Goal: Information Seeking & Learning: Learn about a topic

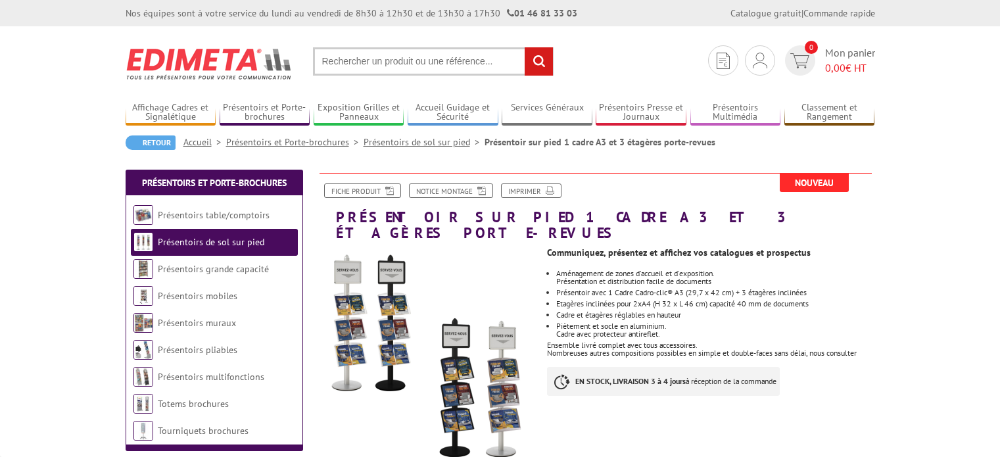
scroll to position [134, 0]
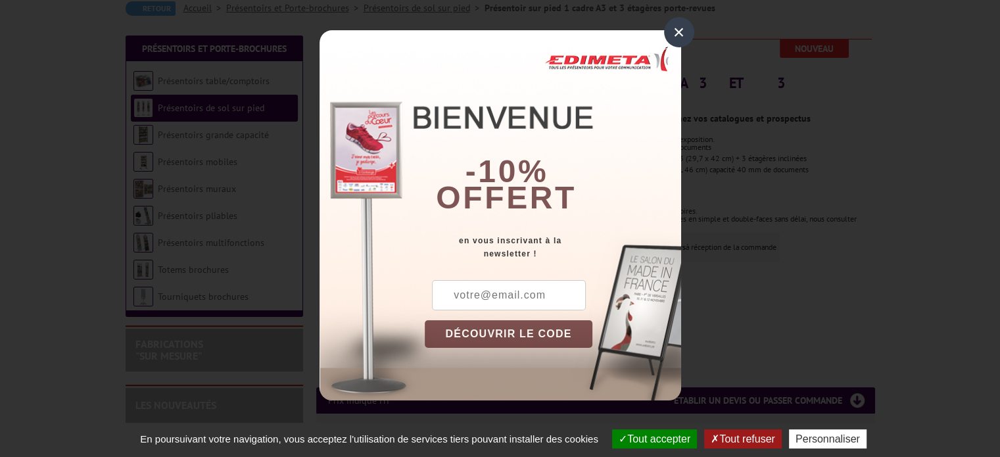
click at [684, 45] on div "×" at bounding box center [679, 32] width 30 height 30
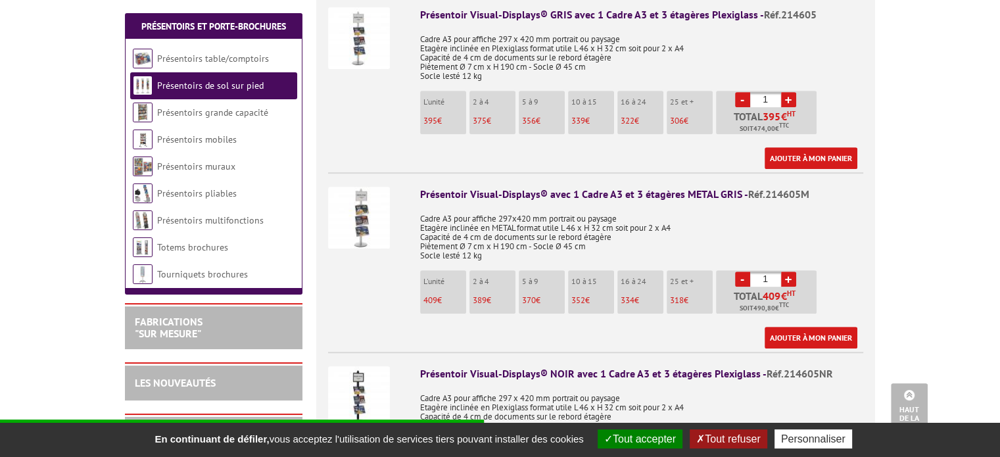
scroll to position [557, 0]
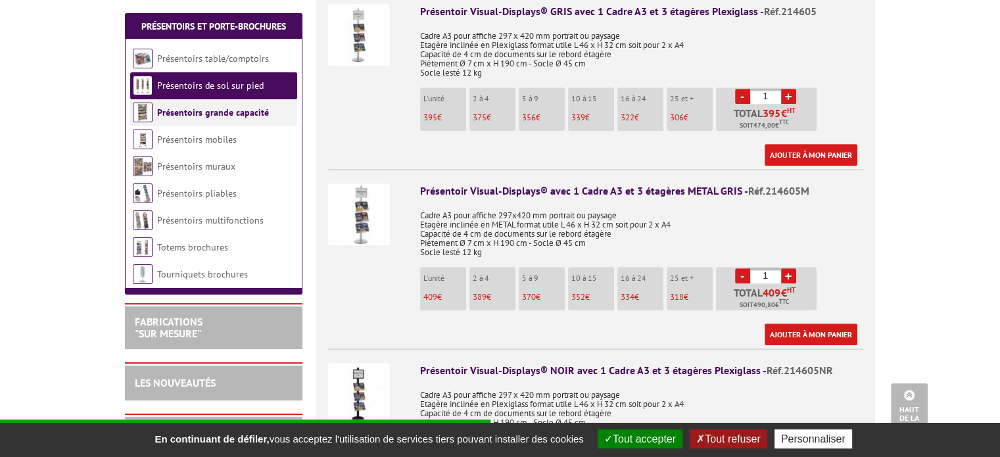
click at [189, 113] on link "Présentoirs grande capacité" at bounding box center [213, 113] width 112 height 12
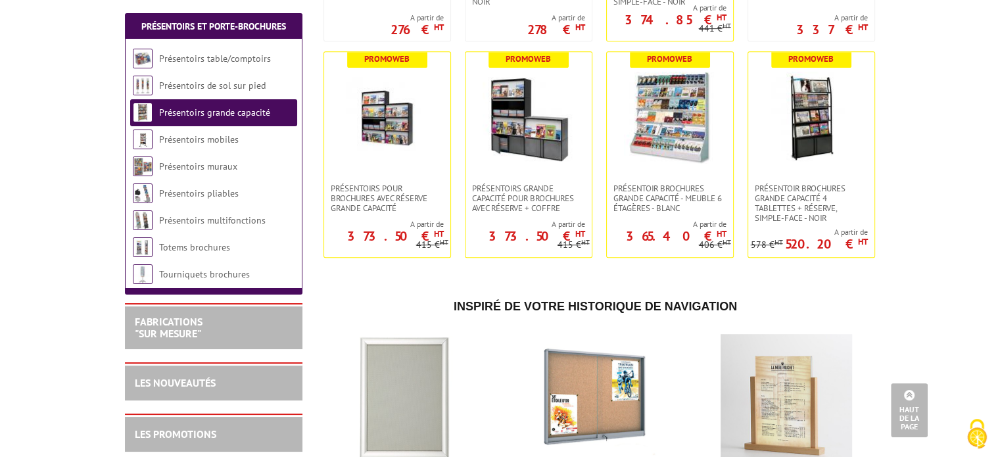
scroll to position [699, 0]
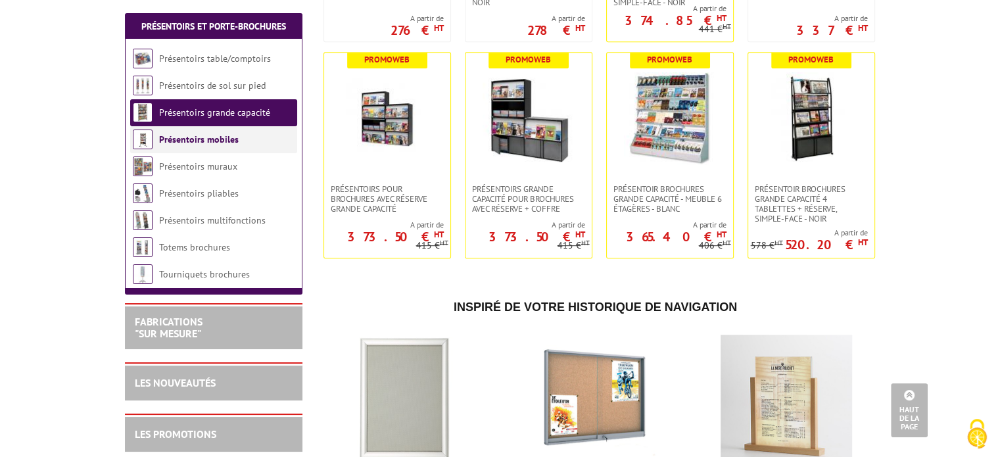
click at [242, 149] on li "Présentoirs mobiles" at bounding box center [213, 139] width 167 height 27
click at [211, 135] on link "Présentoirs mobiles" at bounding box center [199, 139] width 80 height 12
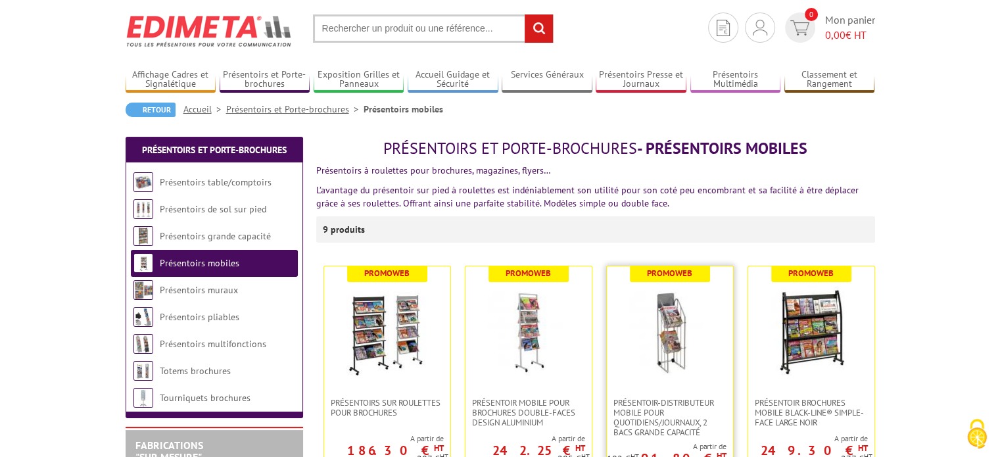
scroll to position [26, 0]
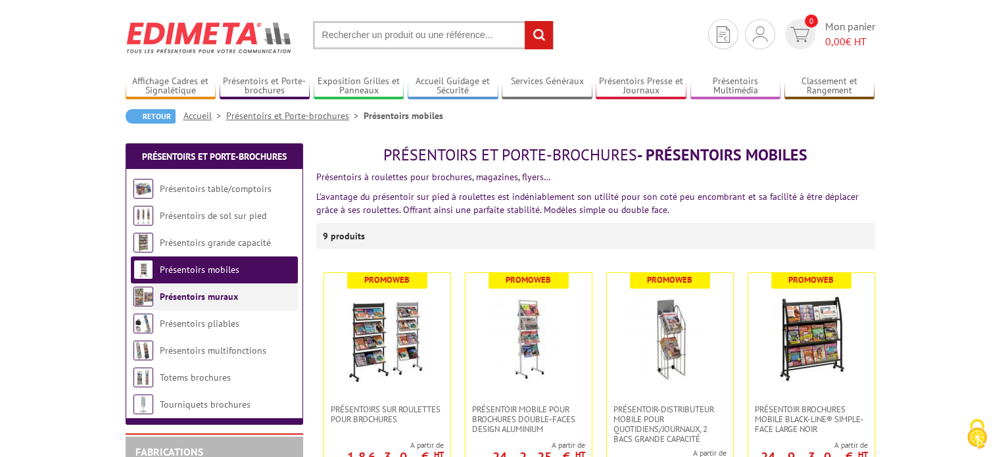
click at [221, 289] on li "Présentoirs muraux" at bounding box center [214, 296] width 167 height 27
click at [218, 297] on link "Présentoirs muraux" at bounding box center [199, 297] width 78 height 12
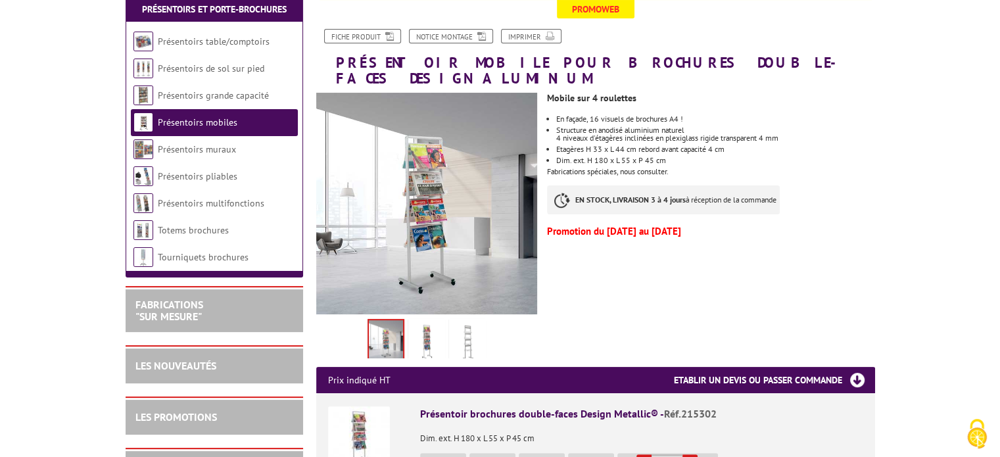
scroll to position [183, 0]
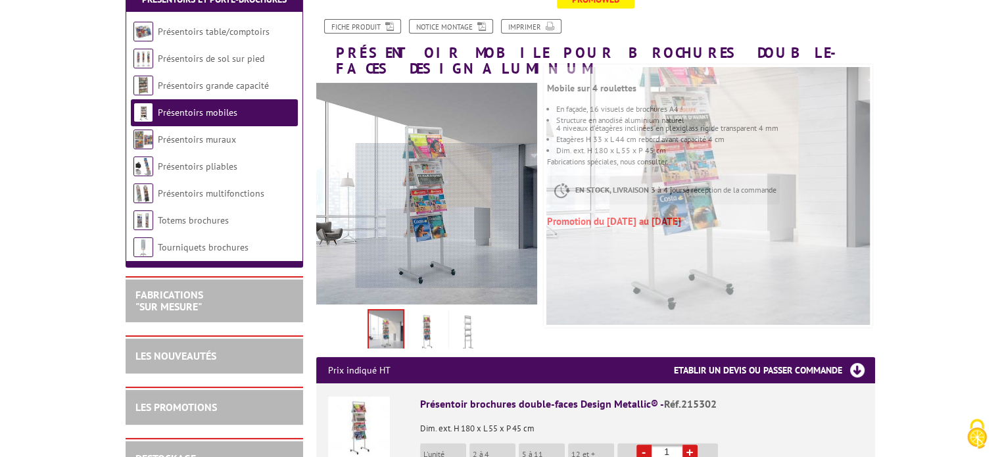
click at [481, 216] on div at bounding box center [447, 215] width 182 height 145
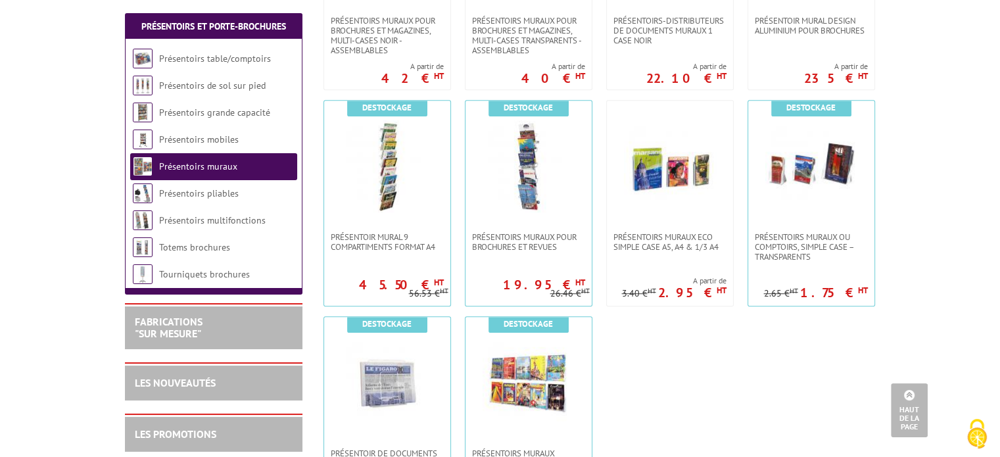
scroll to position [804, 0]
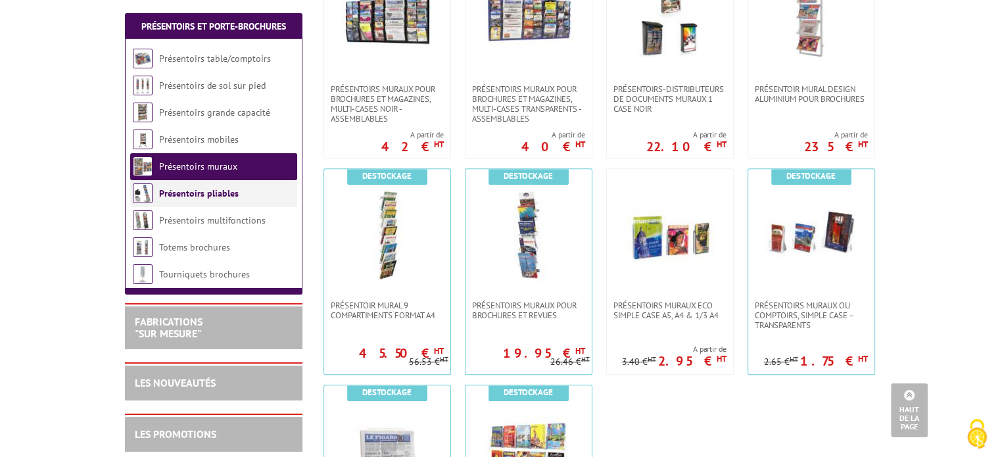
click at [232, 191] on link "Présentoirs pliables" at bounding box center [199, 193] width 80 height 12
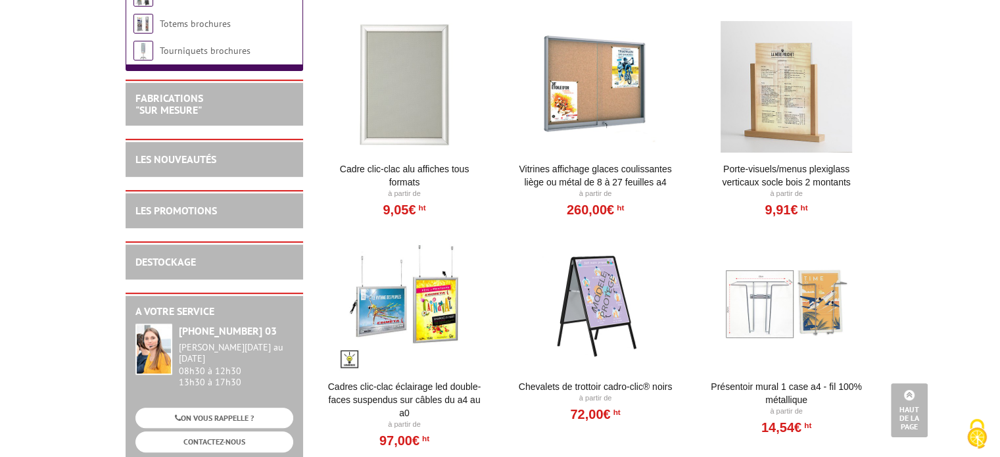
scroll to position [487, 0]
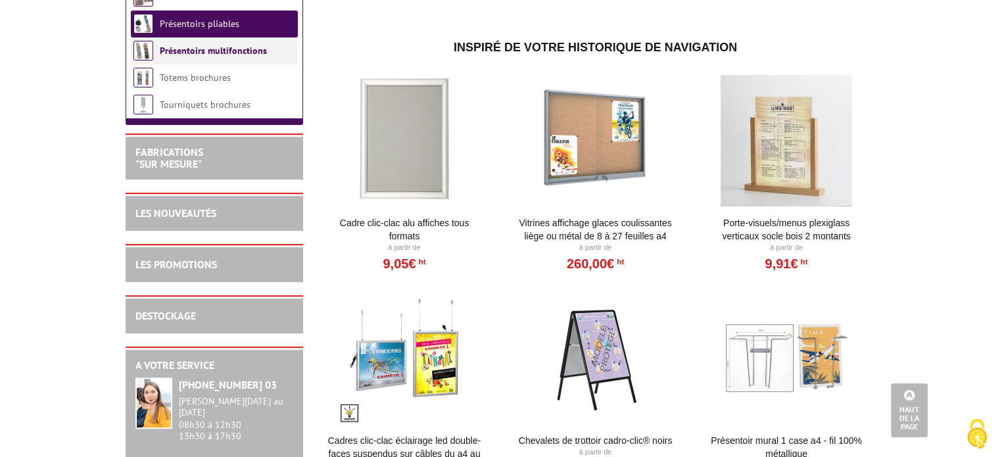
click at [203, 56] on link "Présentoirs multifonctions" at bounding box center [213, 51] width 107 height 12
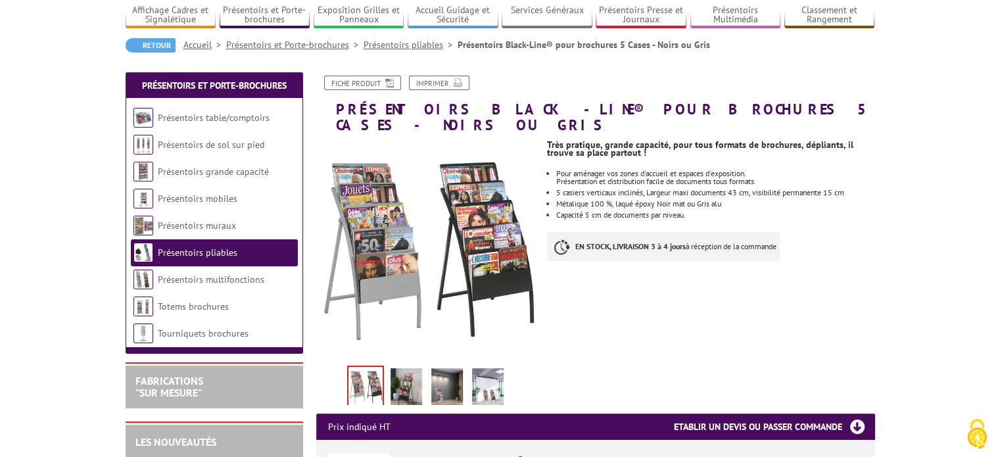
scroll to position [105, 0]
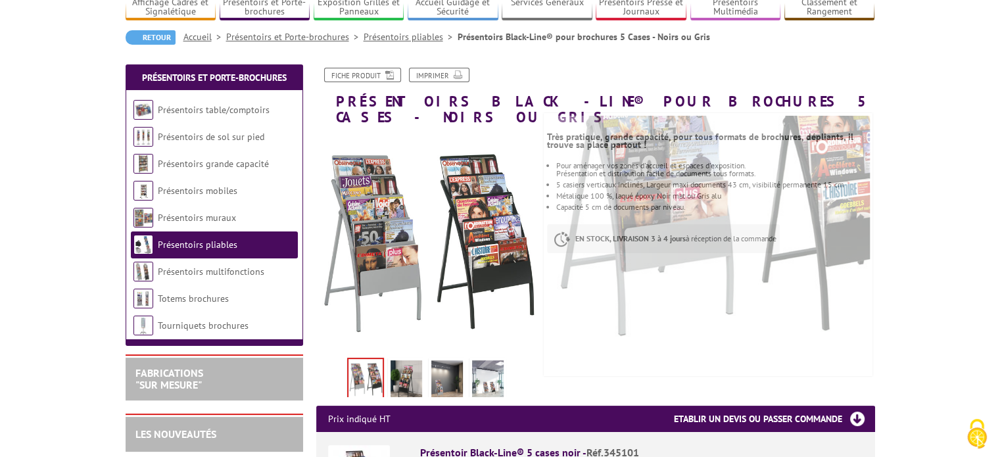
click at [406, 374] on img at bounding box center [407, 380] width 32 height 41
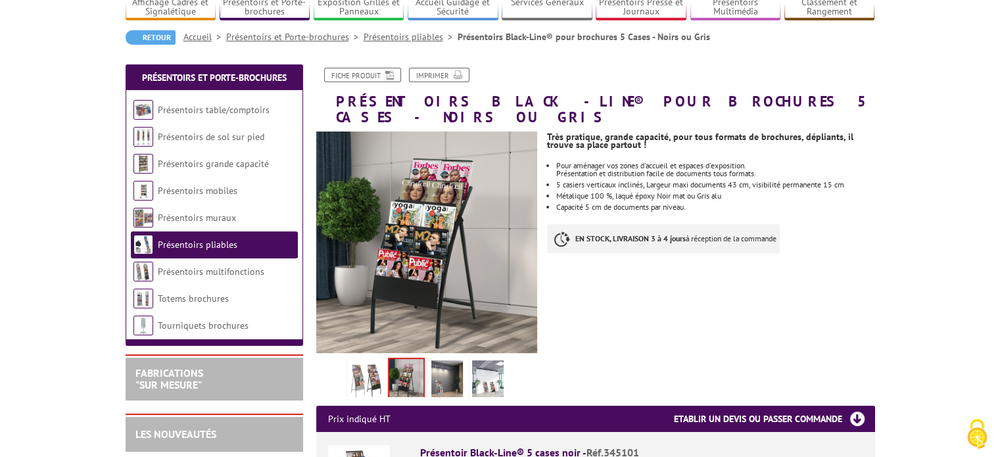
click at [475, 370] on img at bounding box center [488, 380] width 32 height 41
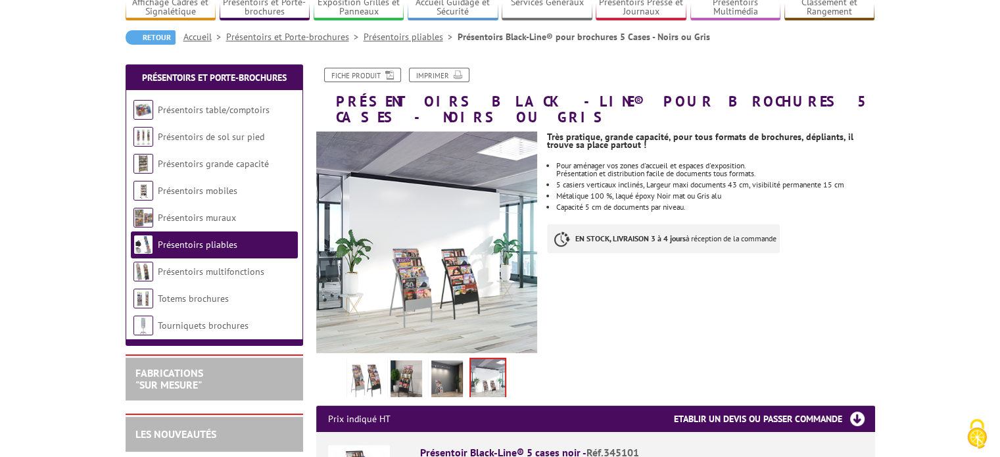
click at [513, 365] on ul at bounding box center [427, 376] width 174 height 41
click at [484, 363] on img at bounding box center [488, 379] width 34 height 41
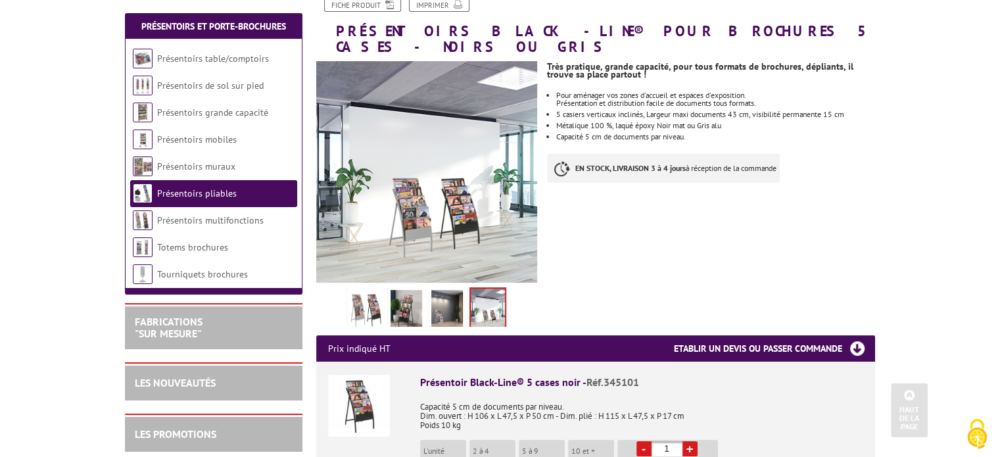
scroll to position [160, 0]
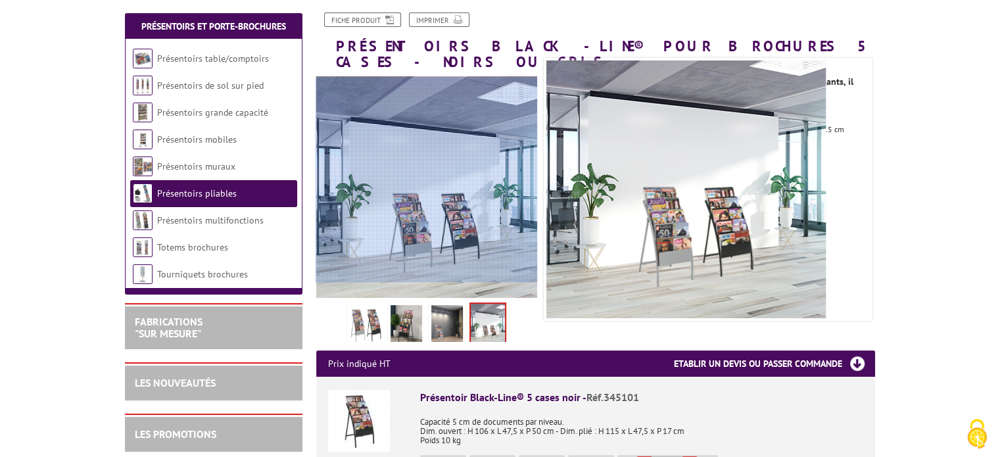
click at [400, 209] on div at bounding box center [444, 180] width 256 height 205
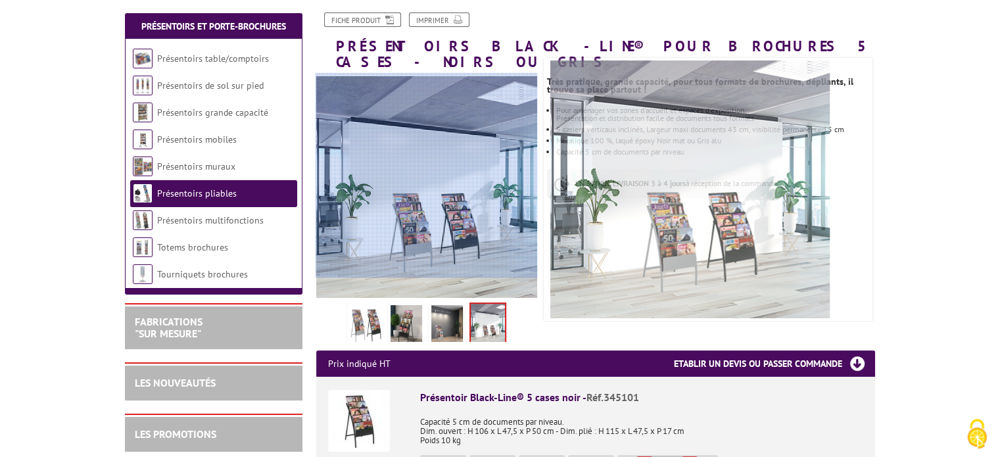
click at [410, 176] on div at bounding box center [444, 175] width 256 height 205
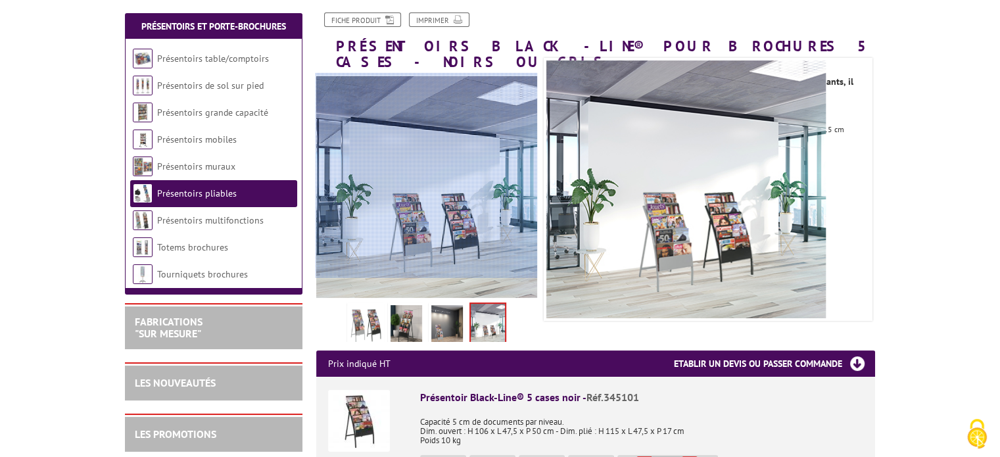
click at [410, 176] on div at bounding box center [444, 175] width 256 height 205
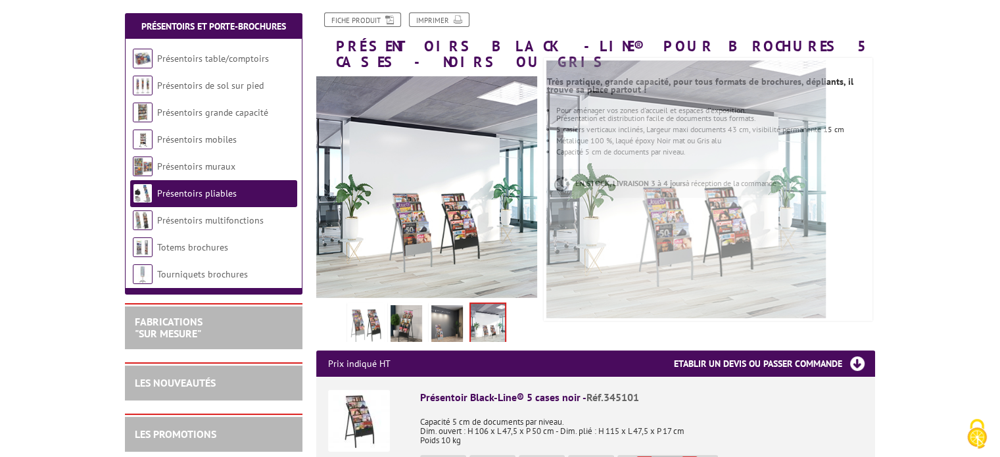
click at [368, 305] on img at bounding box center [366, 325] width 32 height 41
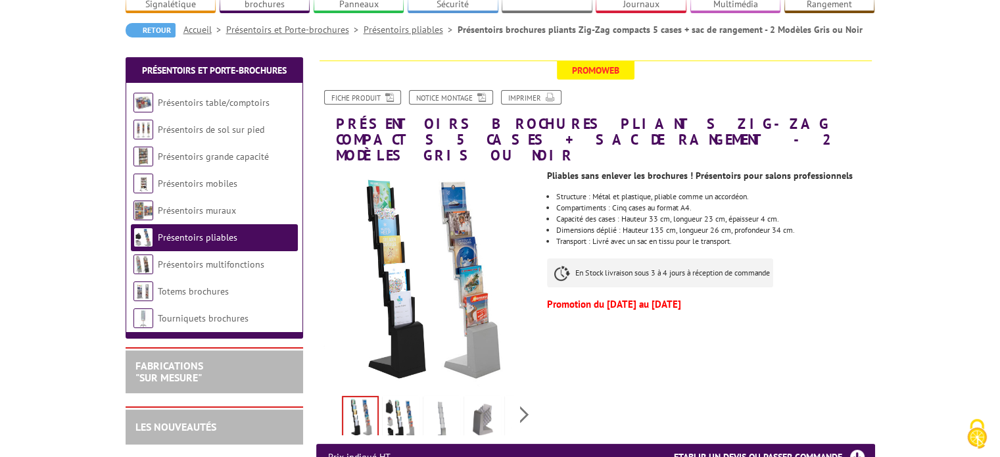
scroll to position [113, 0]
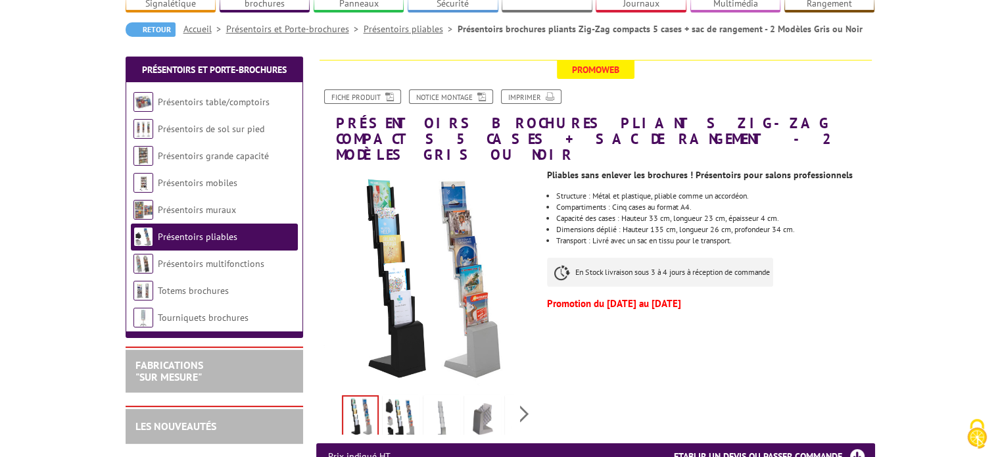
click at [409, 398] on img at bounding box center [401, 418] width 32 height 41
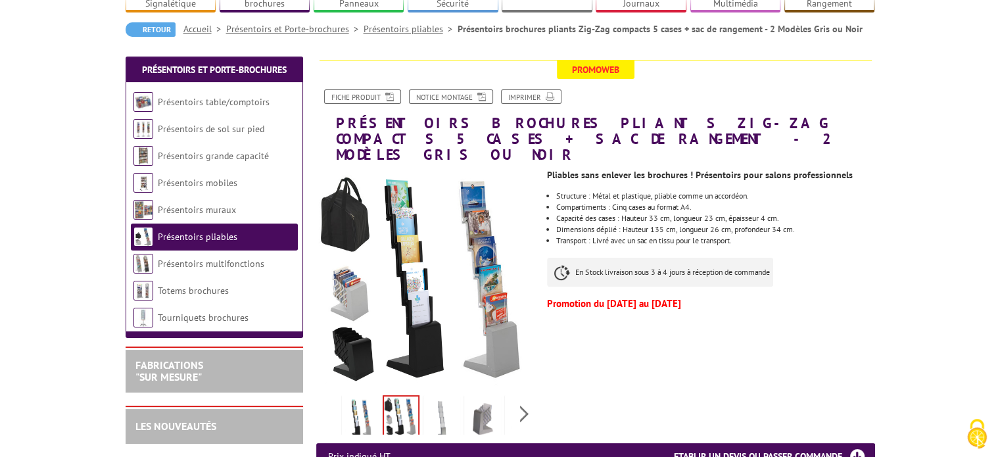
click at [452, 402] on img at bounding box center [442, 418] width 32 height 41
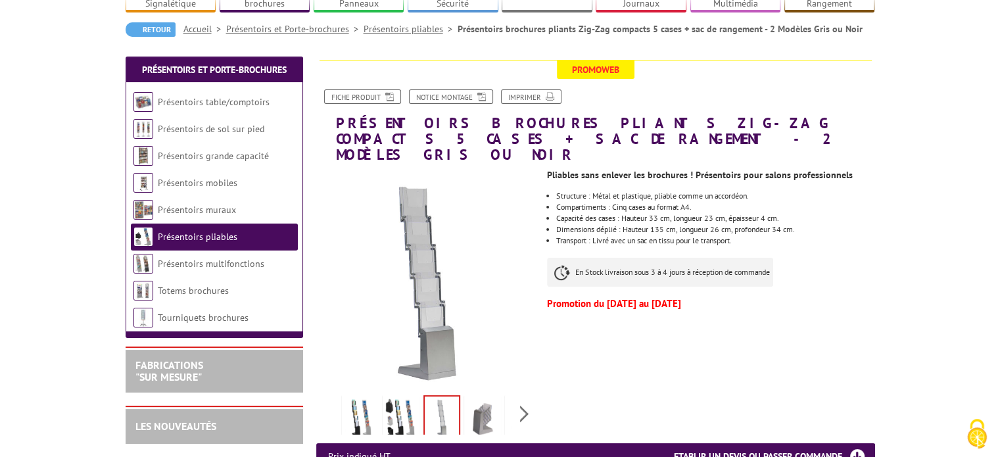
click at [484, 402] on img at bounding box center [483, 418] width 32 height 41
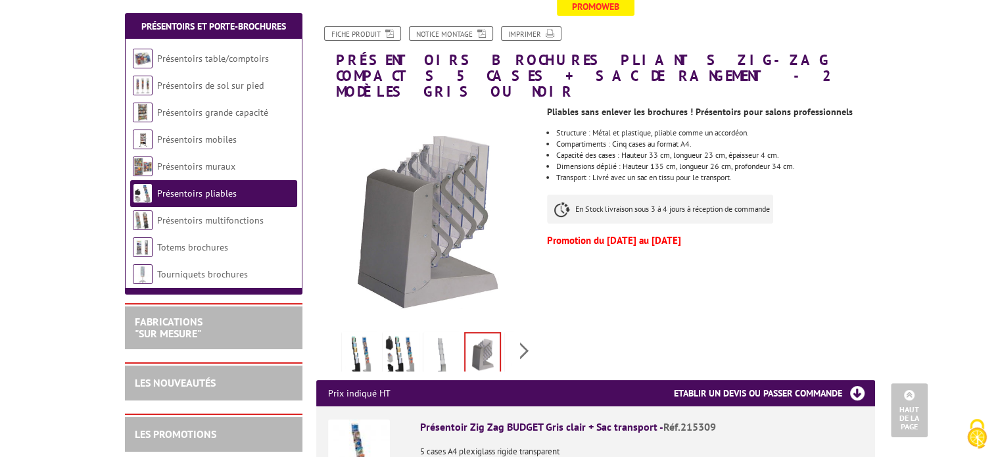
scroll to position [174, 0]
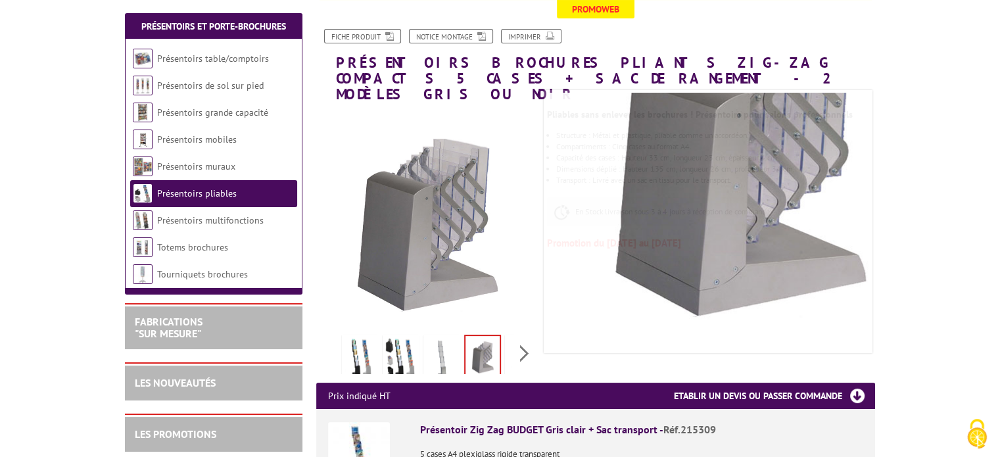
click at [363, 347] on img at bounding box center [361, 357] width 32 height 41
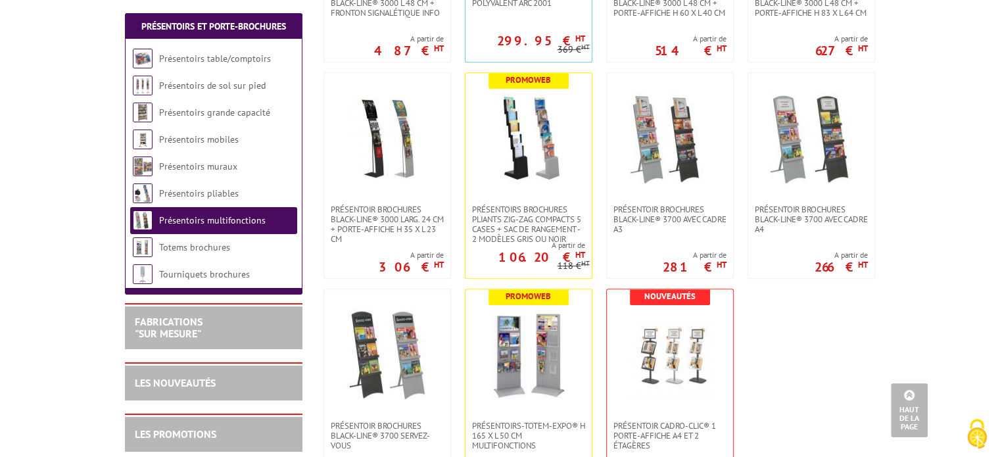
scroll to position [699, 0]
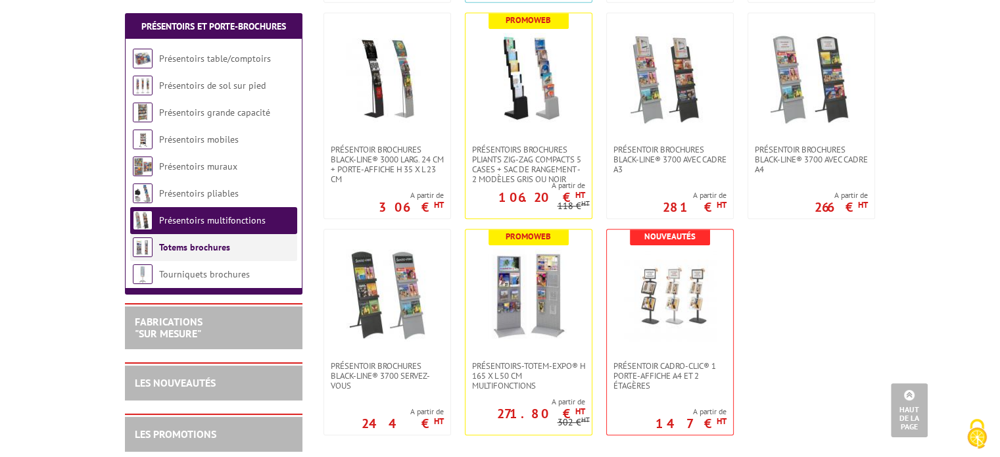
click at [238, 247] on li "Totems brochures" at bounding box center [213, 247] width 167 height 27
click at [197, 247] on link "Totems brochures" at bounding box center [194, 247] width 71 height 12
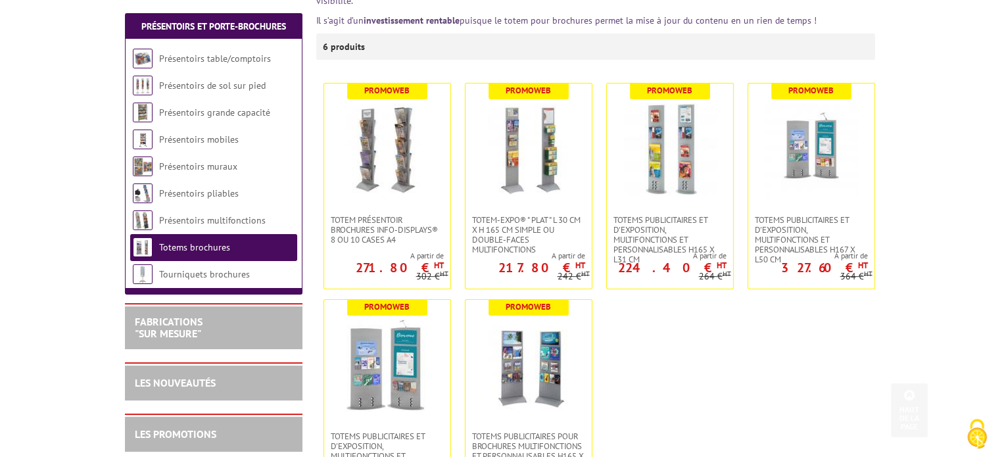
scroll to position [271, 0]
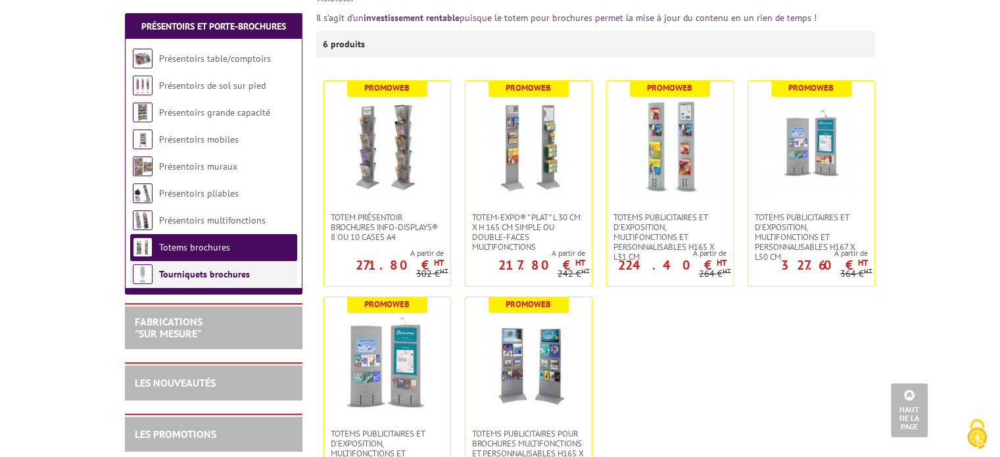
click at [200, 261] on li "Tourniquets brochures" at bounding box center [213, 274] width 167 height 27
click at [197, 276] on link "Tourniquets brochures" at bounding box center [204, 274] width 91 height 12
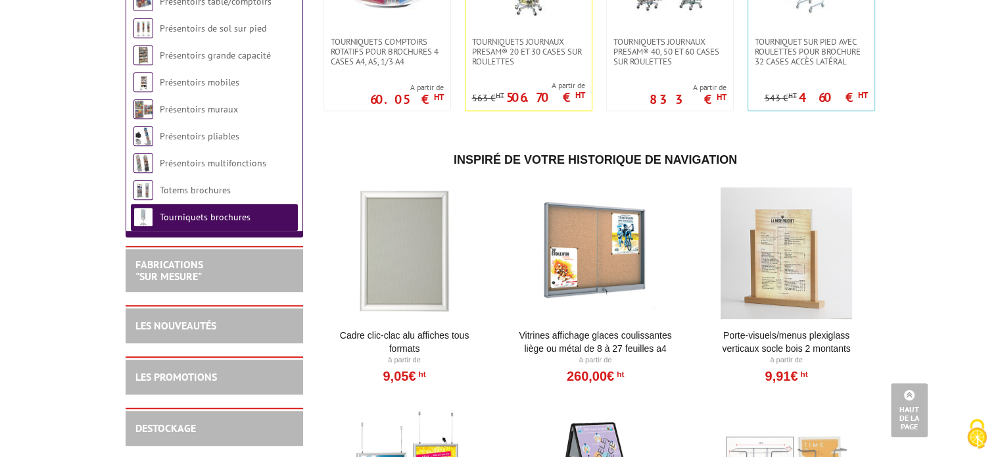
scroll to position [534, 0]
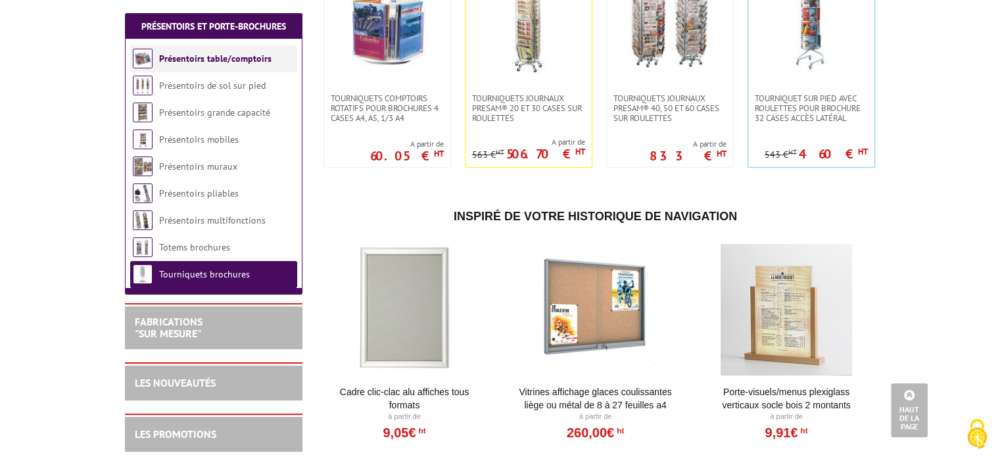
click at [236, 66] on li "Présentoirs table/comptoirs" at bounding box center [213, 58] width 167 height 27
click at [230, 60] on link "Présentoirs table/comptoirs" at bounding box center [215, 59] width 112 height 12
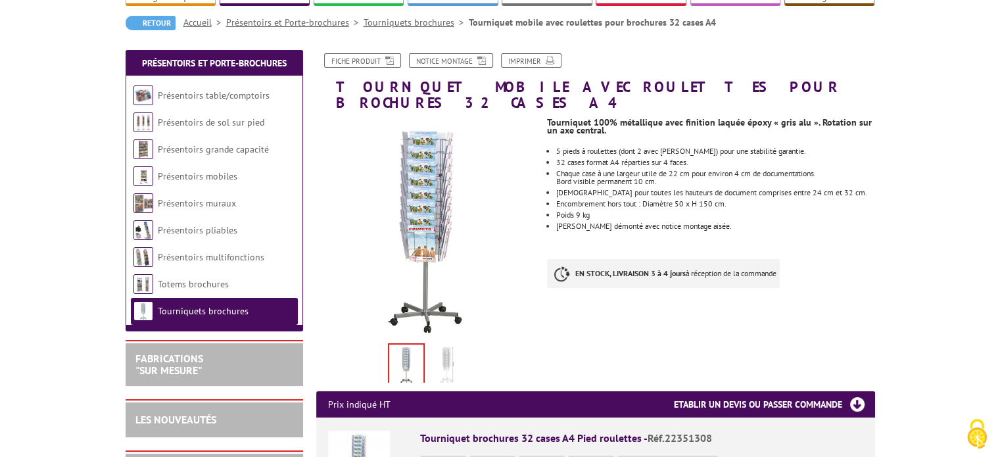
scroll to position [124, 0]
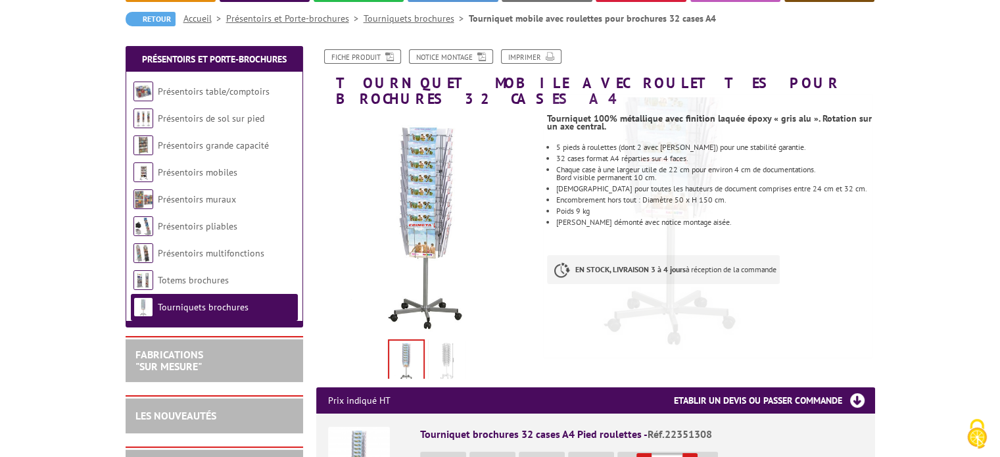
click at [446, 342] on img at bounding box center [447, 362] width 32 height 41
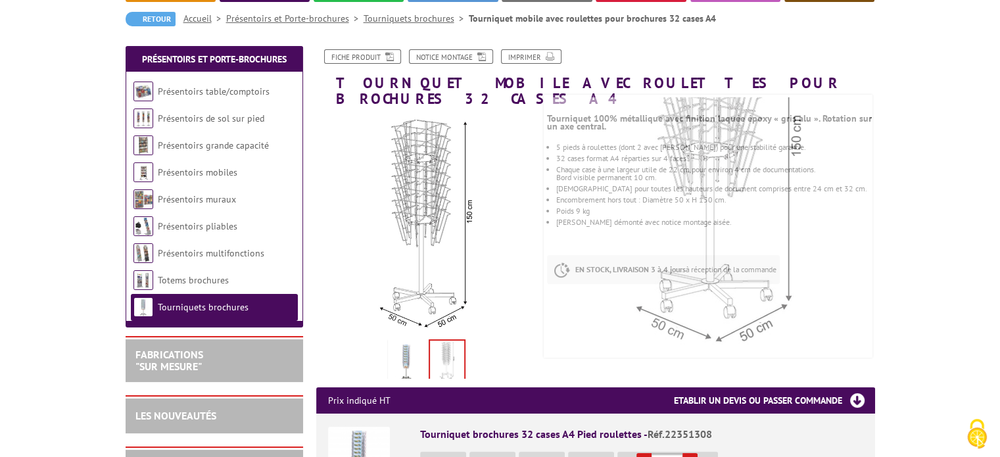
click at [409, 345] on img at bounding box center [407, 362] width 32 height 41
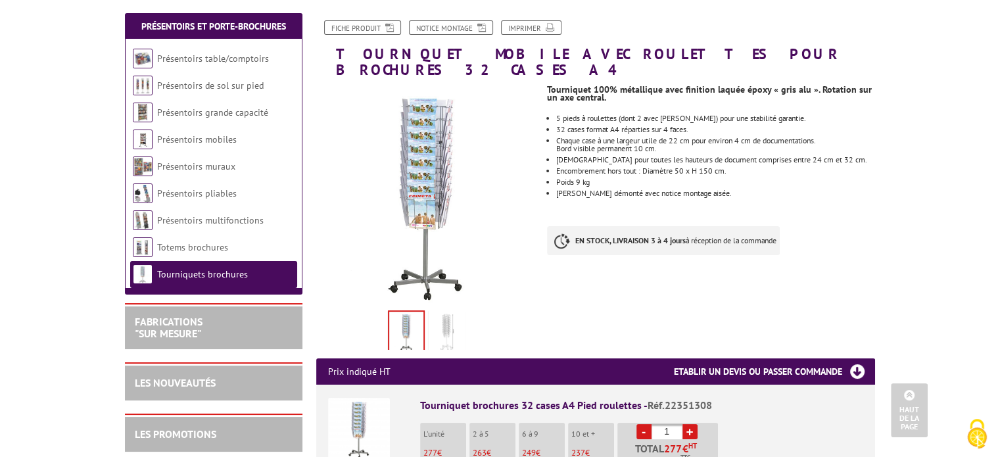
scroll to position [152, 0]
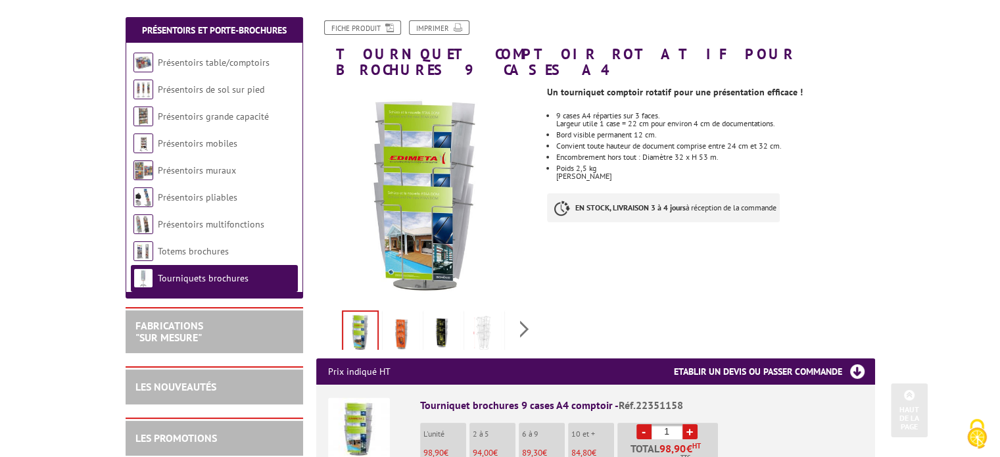
scroll to position [139, 0]
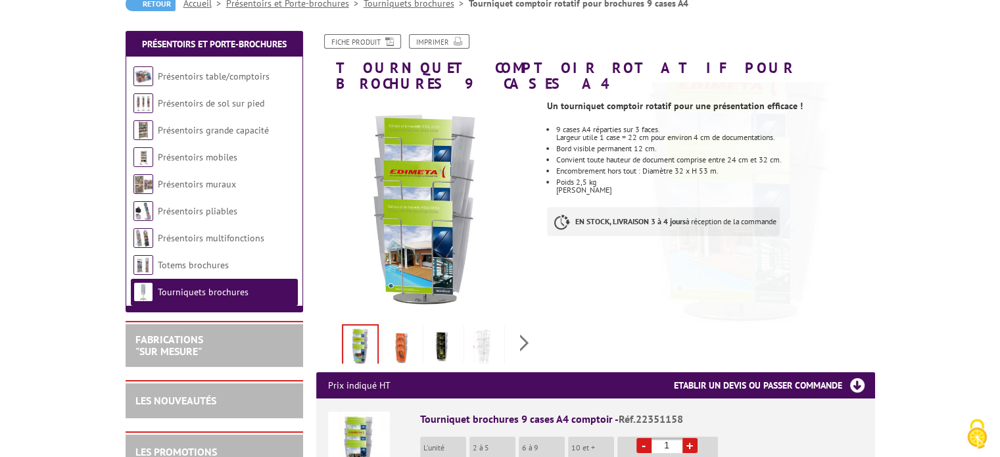
click at [397, 327] on img at bounding box center [401, 347] width 32 height 41
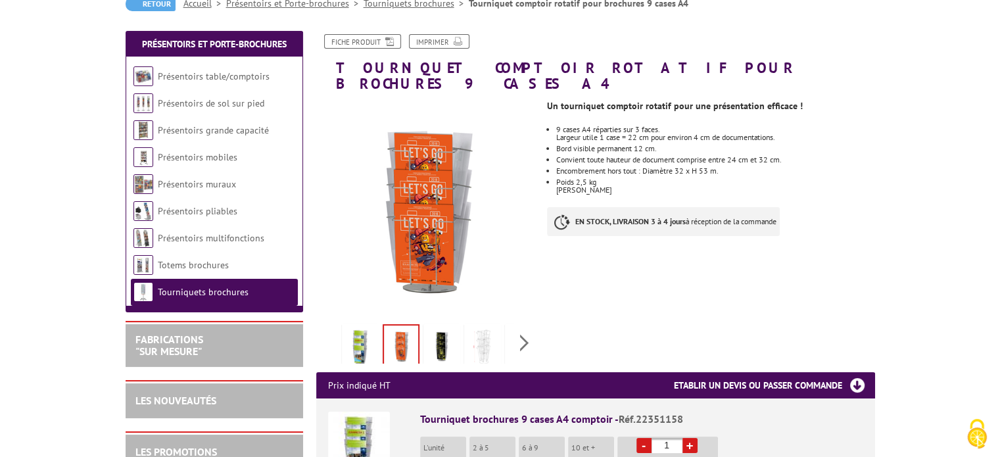
click at [455, 327] on img at bounding box center [442, 347] width 32 height 41
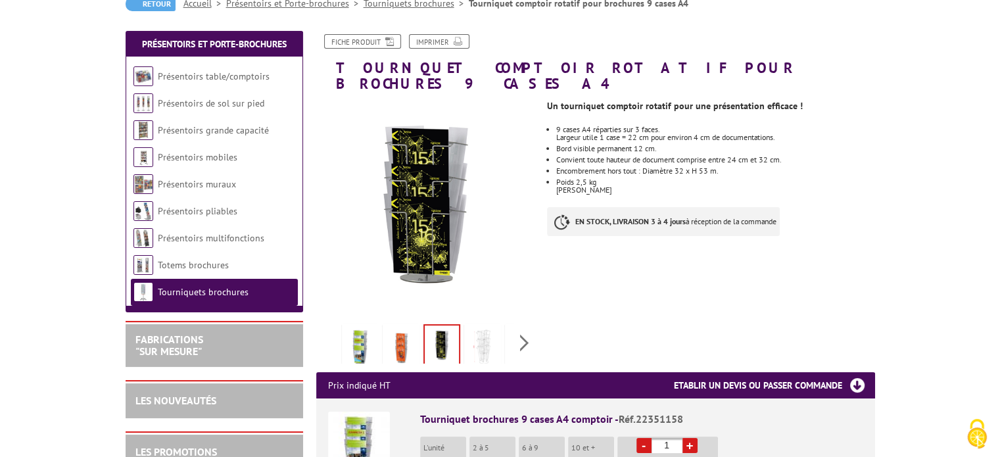
click at [495, 327] on img at bounding box center [483, 347] width 32 height 41
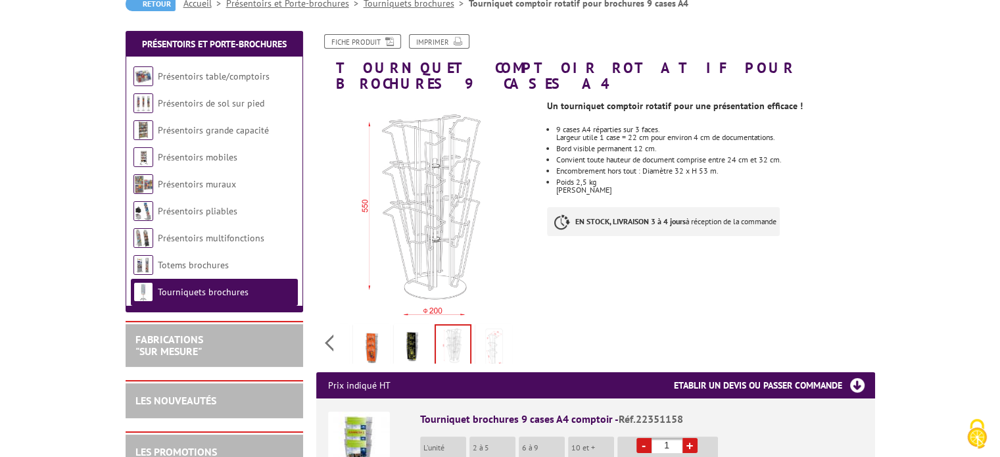
click at [525, 328] on div "Previous Next" at bounding box center [427, 343] width 222 height 46
click at [478, 327] on img at bounding box center [494, 347] width 32 height 41
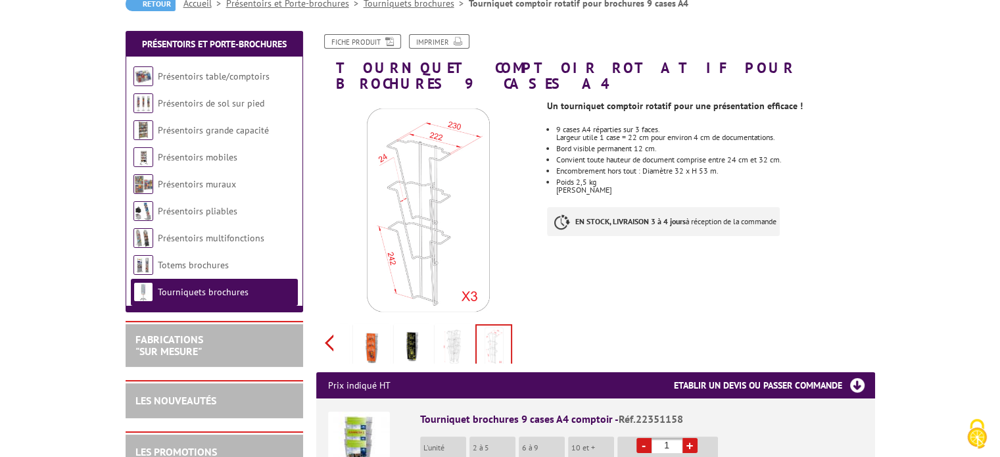
click at [329, 323] on div "Previous Next" at bounding box center [427, 343] width 222 height 46
click at [373, 327] on img at bounding box center [361, 347] width 32 height 41
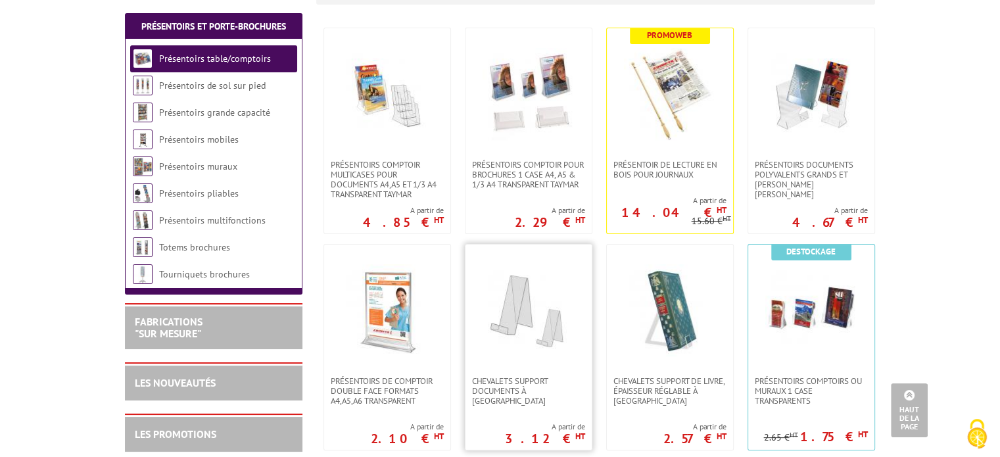
scroll to position [314, 0]
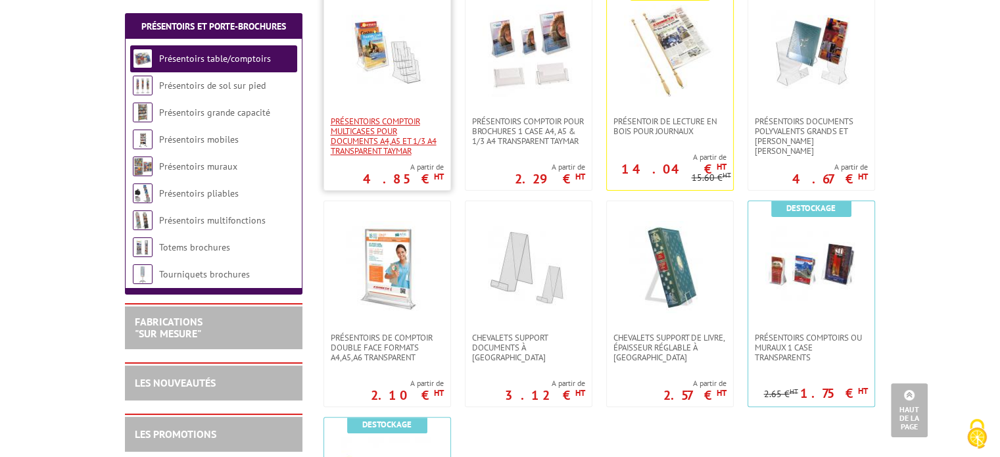
click at [379, 134] on span "Présentoirs comptoir multicases POUR DOCUMENTS A4,A5 ET 1/3 A4 TRANSPARENT TAYM…" at bounding box center [387, 135] width 113 height 39
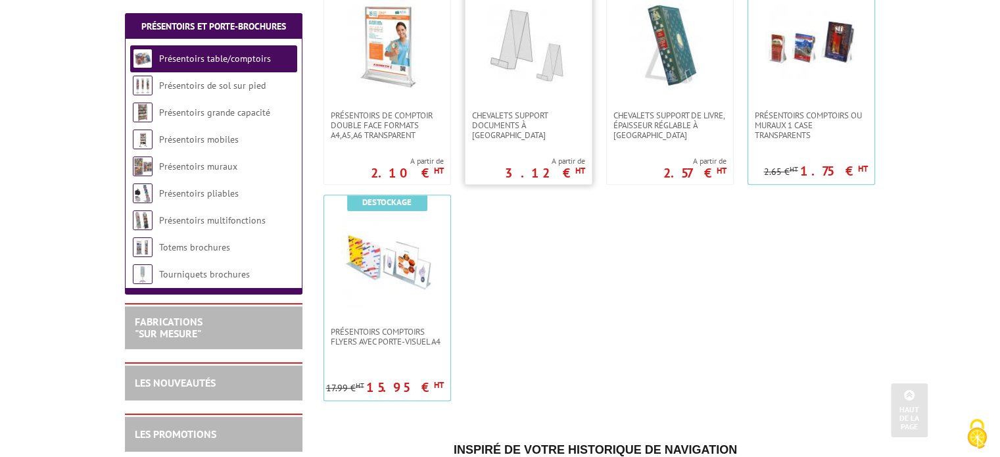
scroll to position [538, 0]
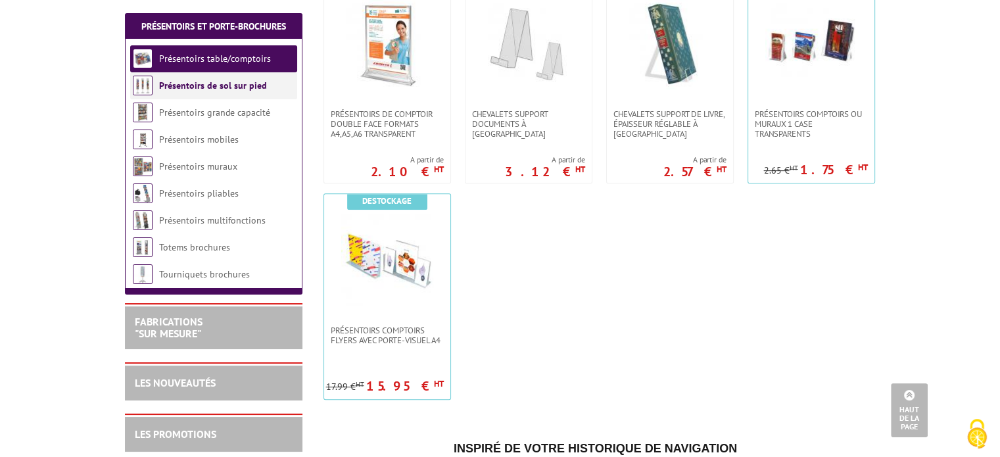
click at [224, 90] on link "Présentoirs de sol sur pied" at bounding box center [213, 86] width 108 height 12
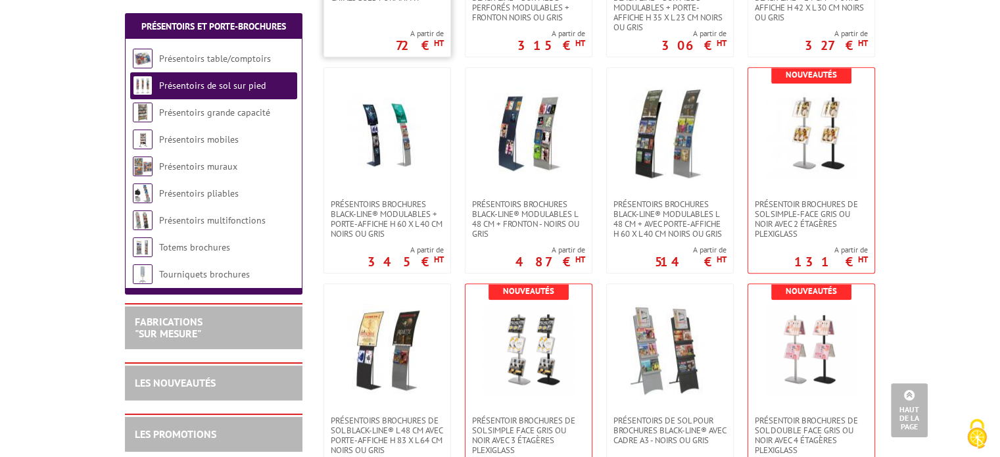
scroll to position [1524, 0]
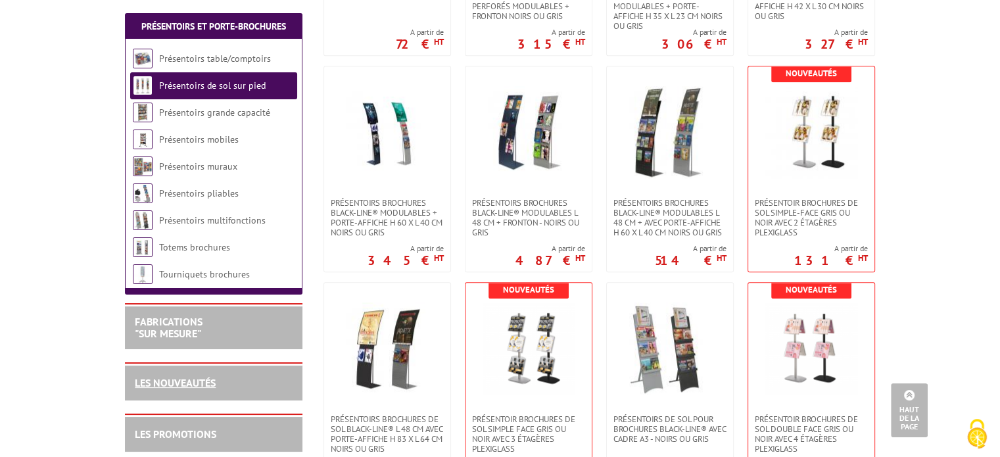
click at [174, 376] on link "LES NOUVEAUTÉS" at bounding box center [175, 382] width 81 height 13
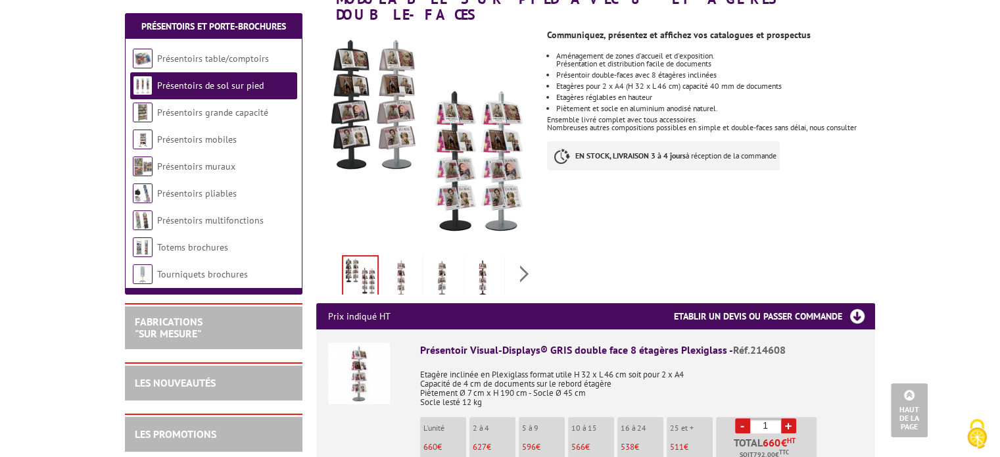
scroll to position [229, 0]
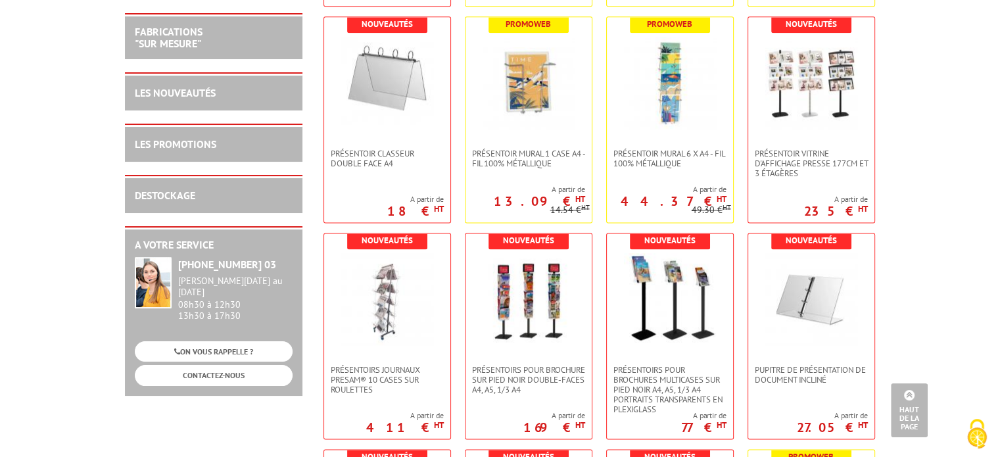
scroll to position [1749, 0]
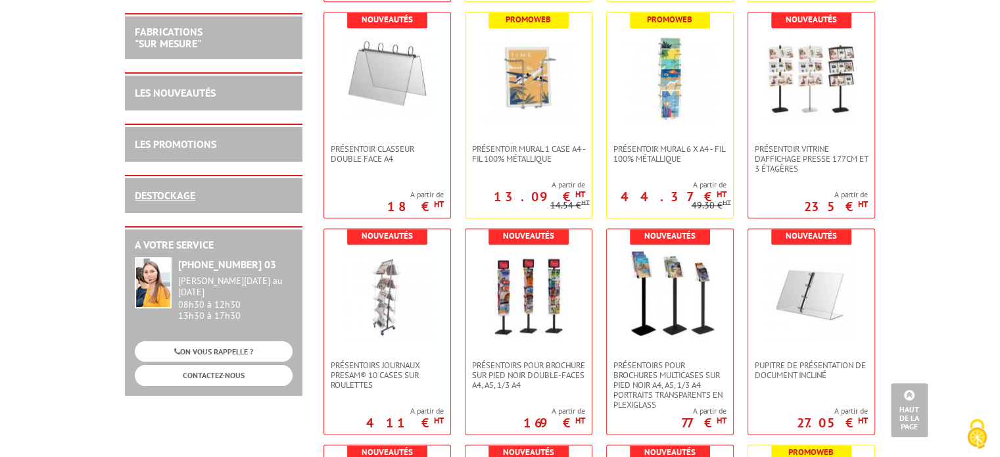
click at [162, 192] on link "DESTOCKAGE" at bounding box center [165, 195] width 61 height 13
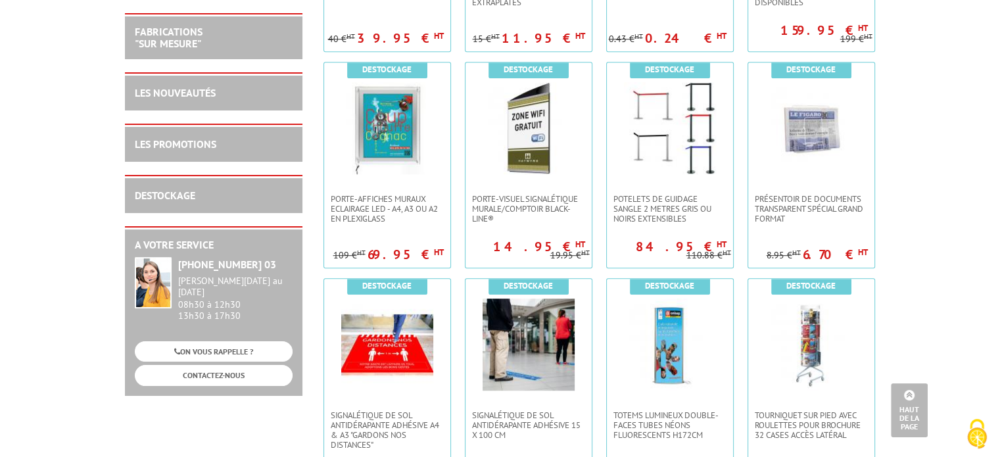
scroll to position [834, 0]
